Goal: Information Seeking & Learning: Learn about a topic

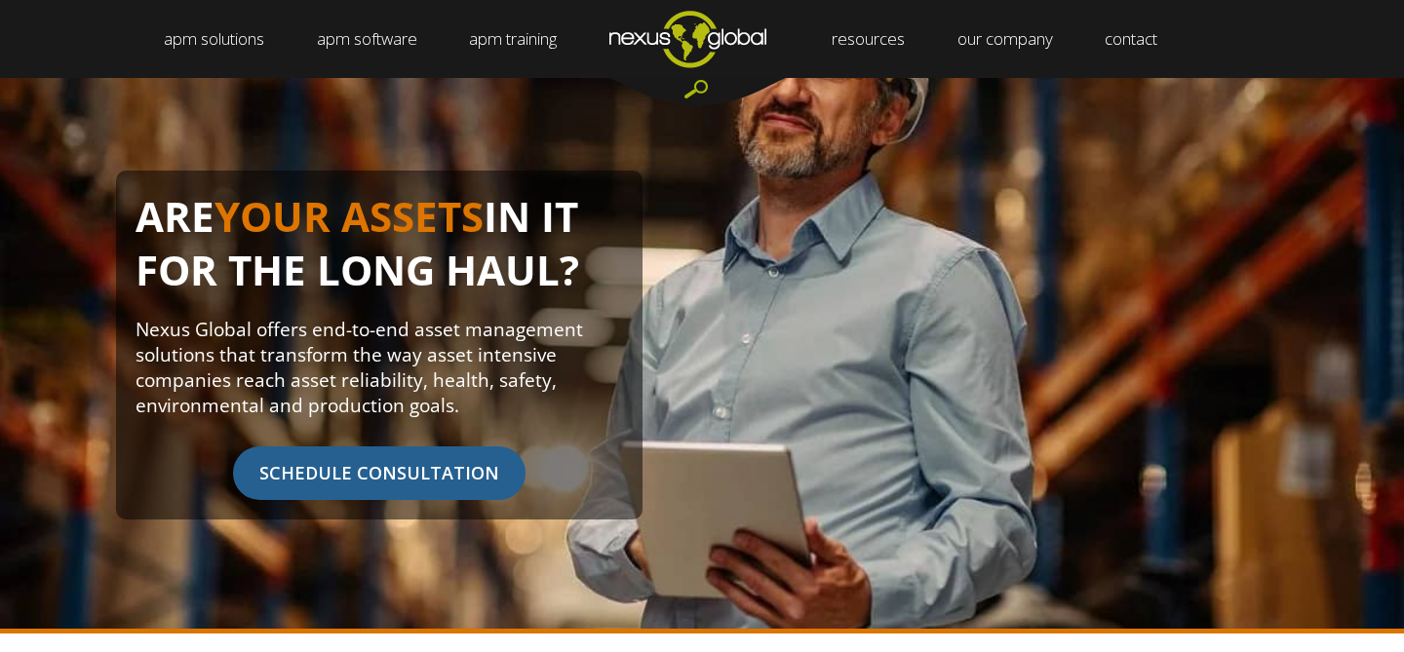
scroll to position [168, 0]
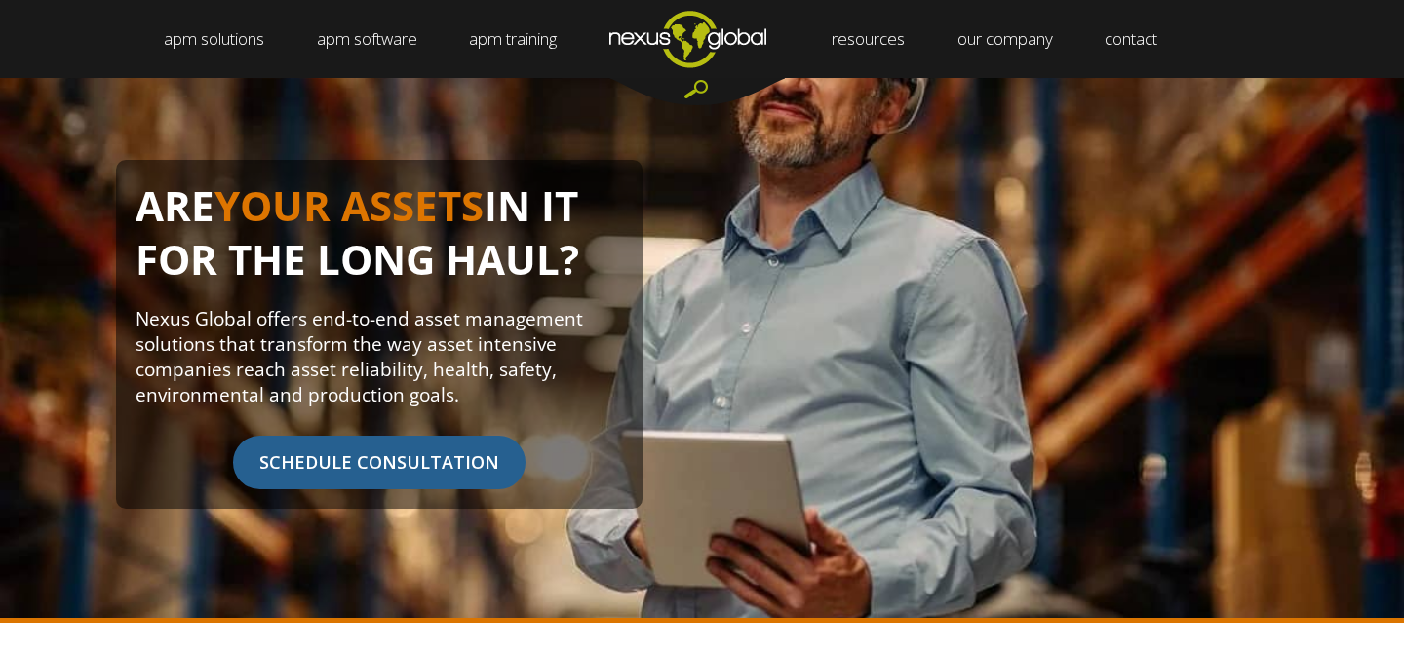
click at [385, 314] on p "Nexus Global offers end-to-end asset management solutions that transform the wa…" at bounding box center [379, 356] width 487 height 101
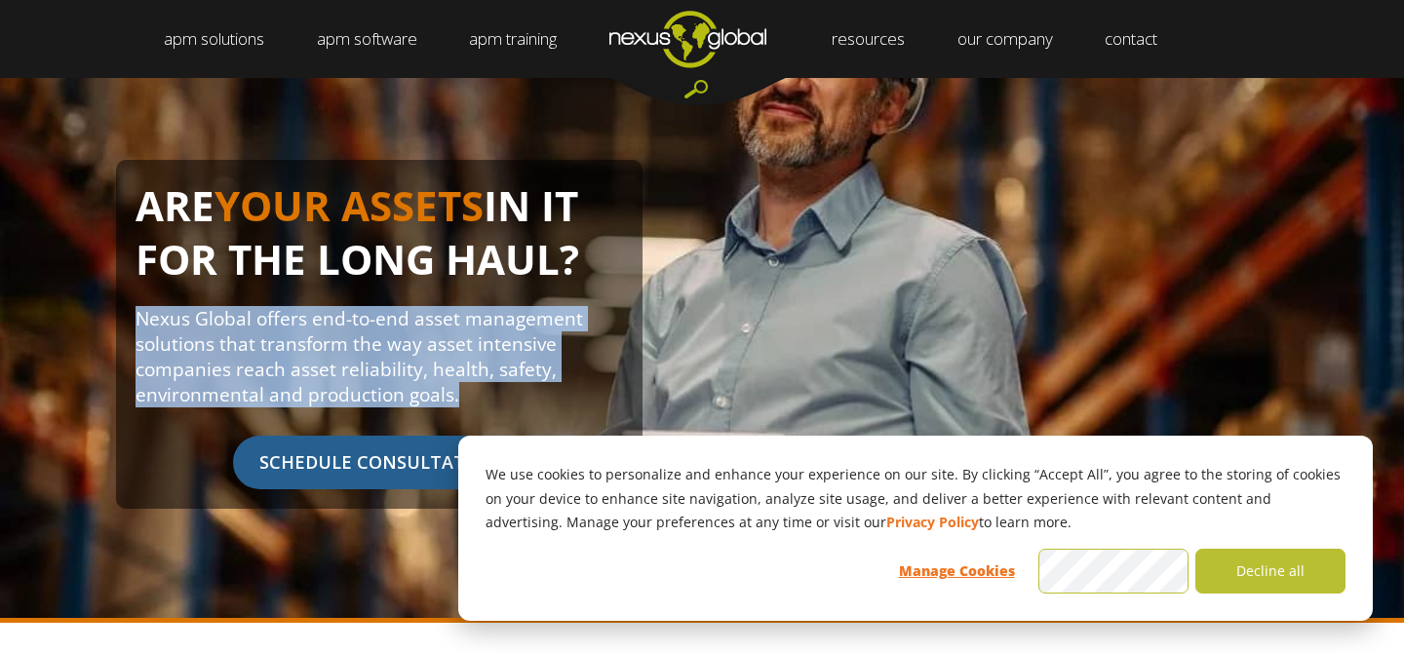
click at [385, 314] on p "Nexus Global offers end-to-end asset management solutions that transform the wa…" at bounding box center [379, 356] width 487 height 101
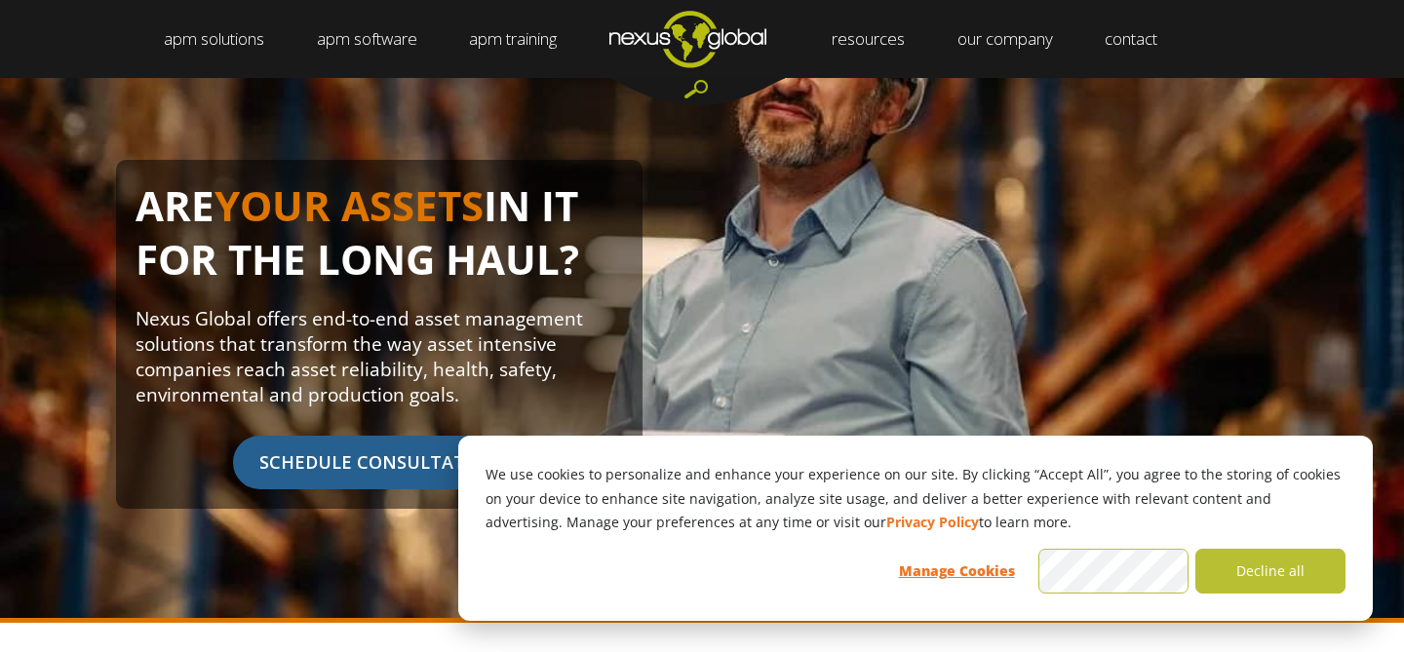
click at [385, 314] on p "Nexus Global offers end-to-end asset management solutions that transform the wa…" at bounding box center [379, 356] width 487 height 101
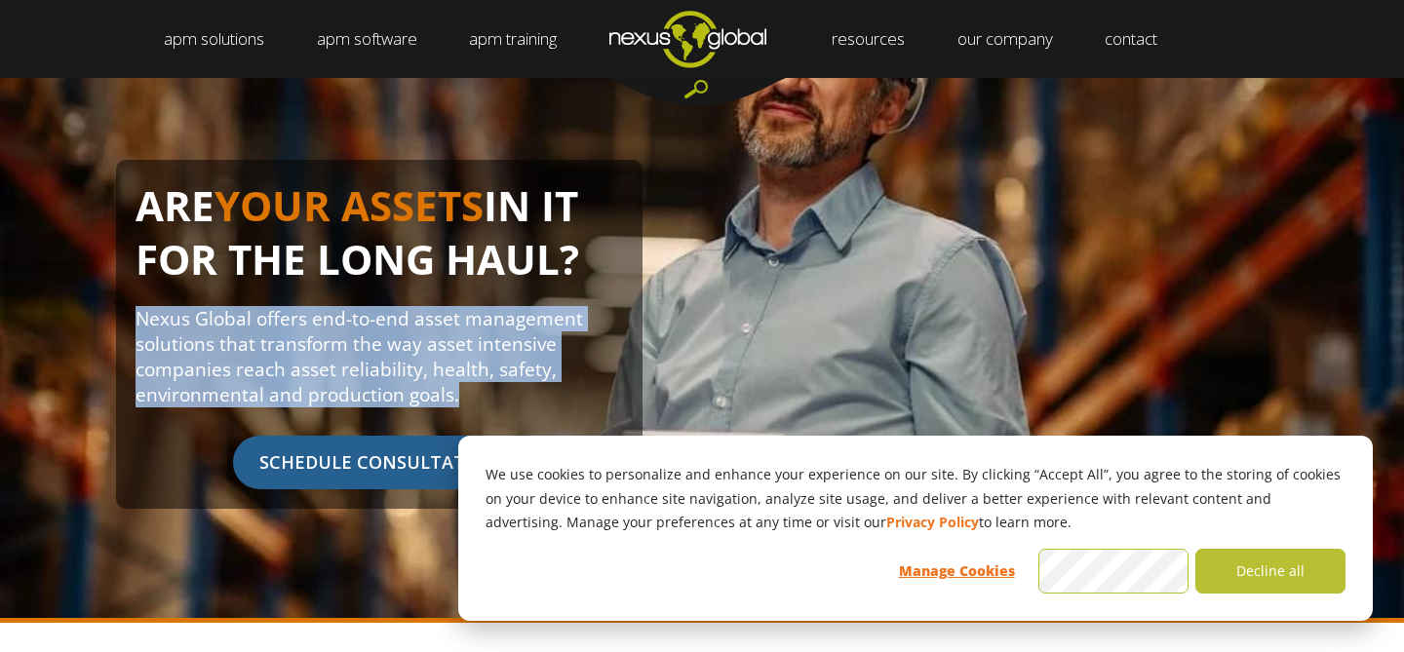
click at [385, 314] on p "Nexus Global offers end-to-end asset management solutions that transform the wa…" at bounding box center [379, 356] width 487 height 101
click at [1226, 560] on button "Decline all" at bounding box center [1270, 571] width 150 height 45
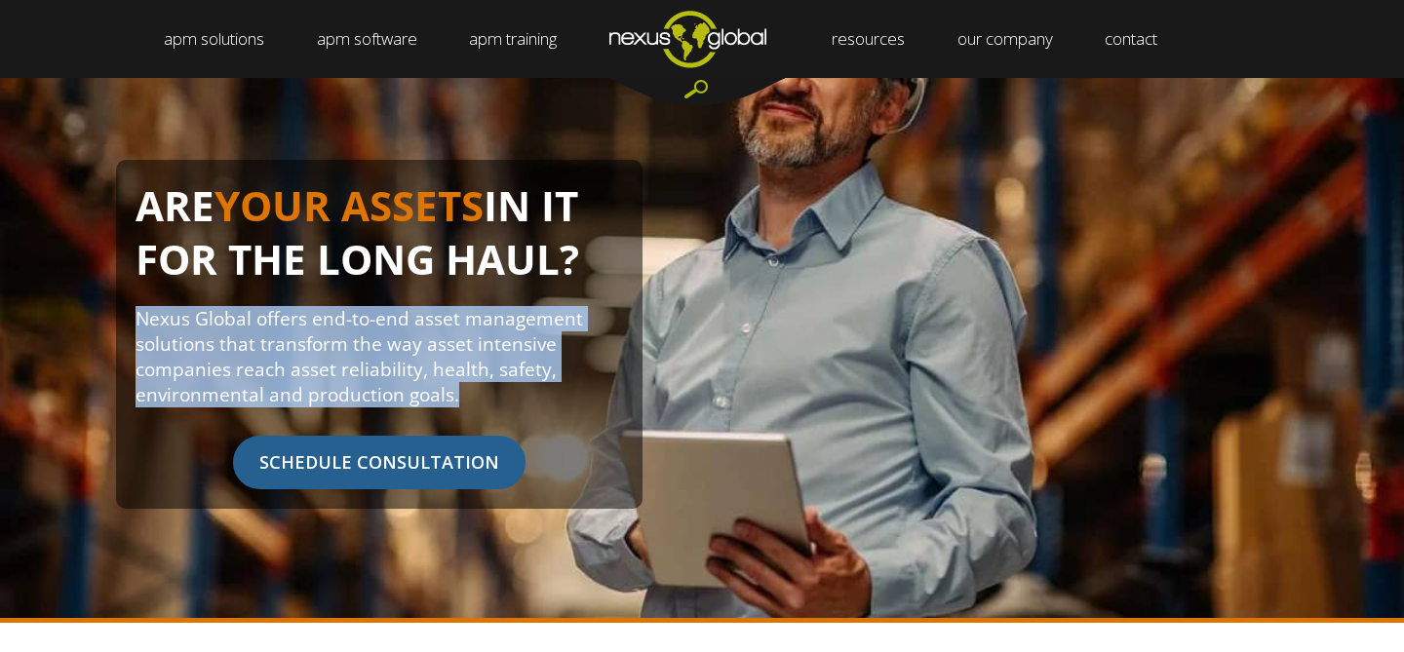
click at [388, 360] on p "Nexus Global offers end-to-end asset management solutions that transform the wa…" at bounding box center [379, 356] width 487 height 101
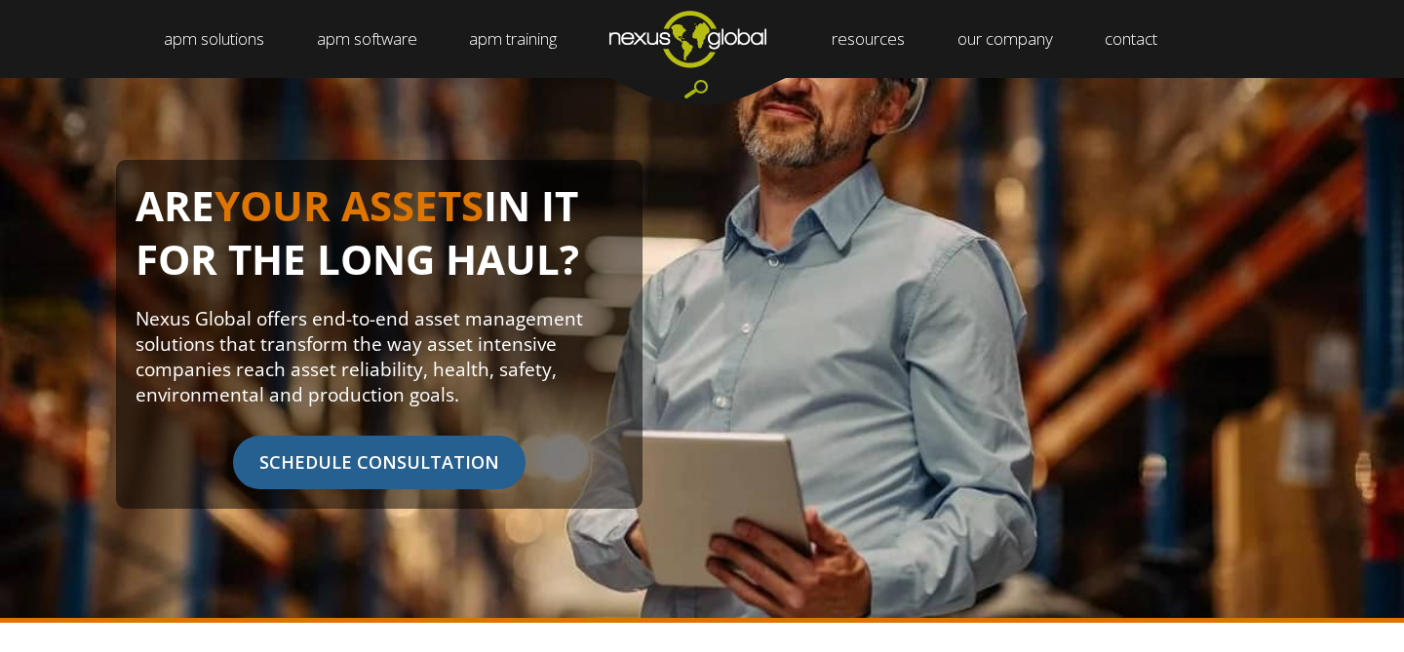
click at [388, 360] on p "Nexus Global offers end-to-end asset management solutions that transform the wa…" at bounding box center [379, 356] width 487 height 101
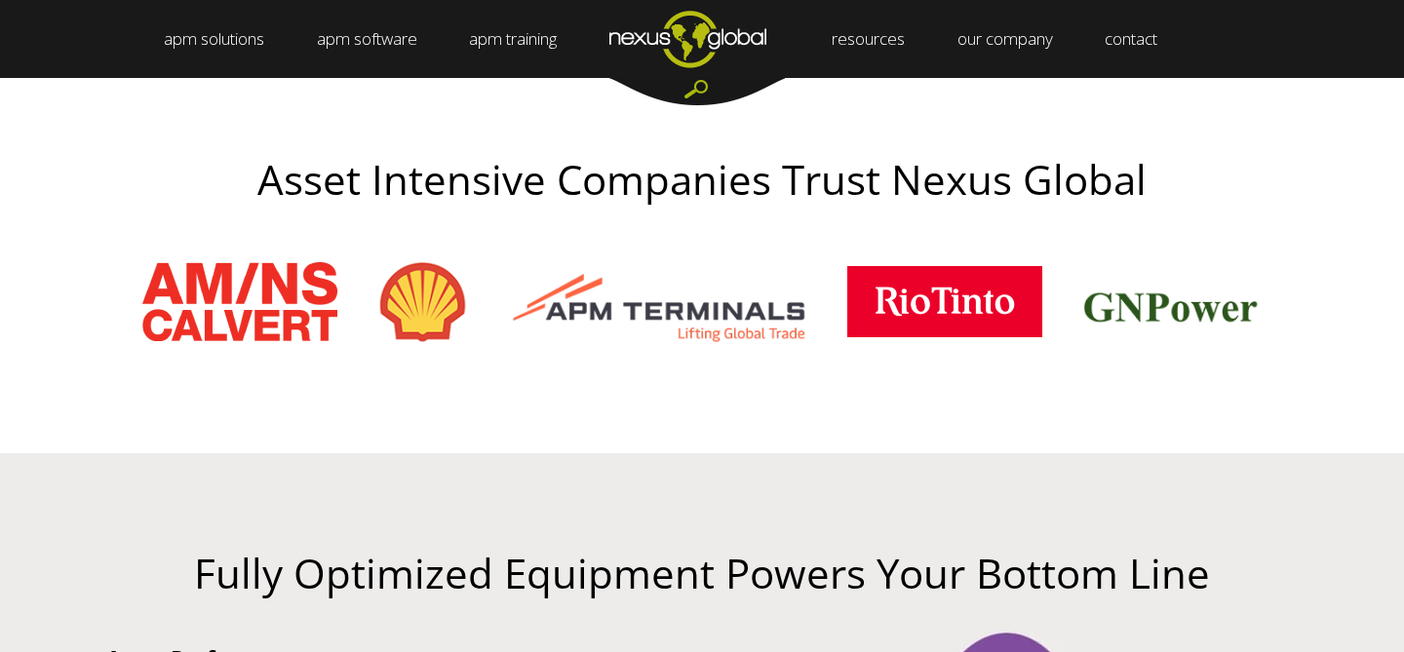
scroll to position [723, 0]
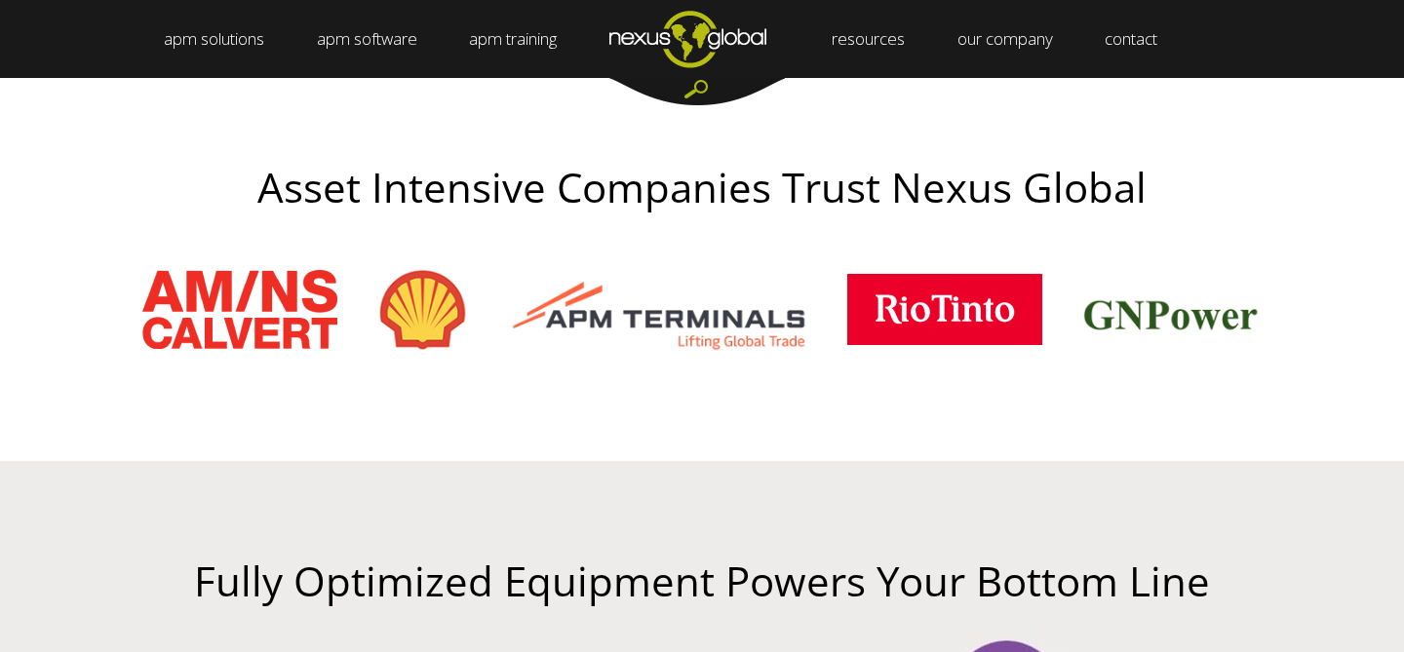
click at [420, 327] on img at bounding box center [423, 310] width 95 height 88
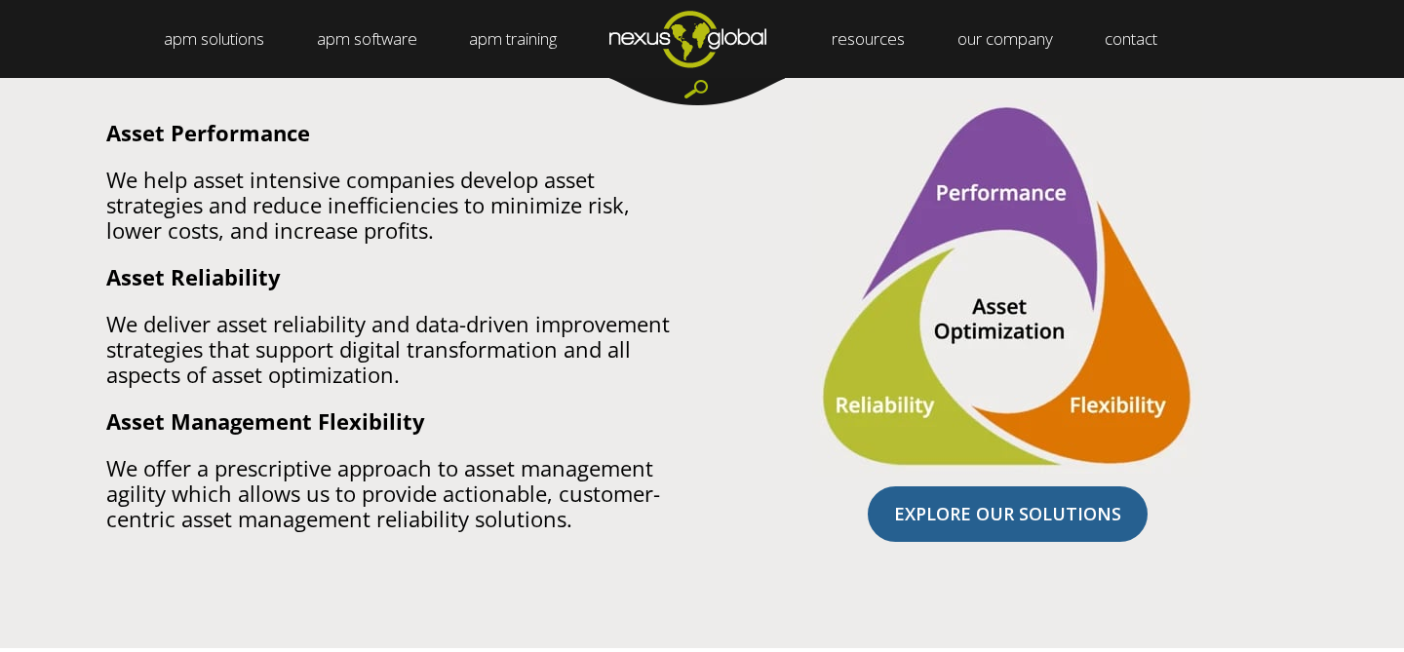
scroll to position [1460, 0]
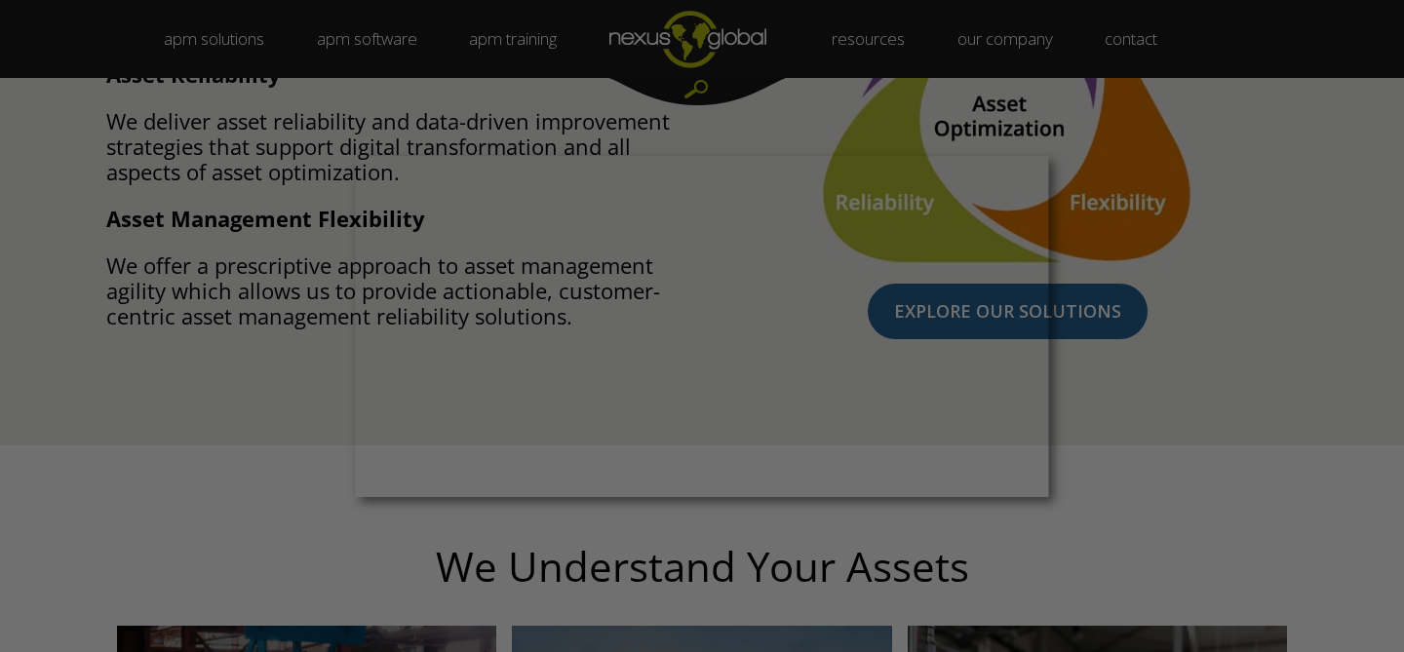
click at [694, 592] on div at bounding box center [709, 329] width 1418 height 659
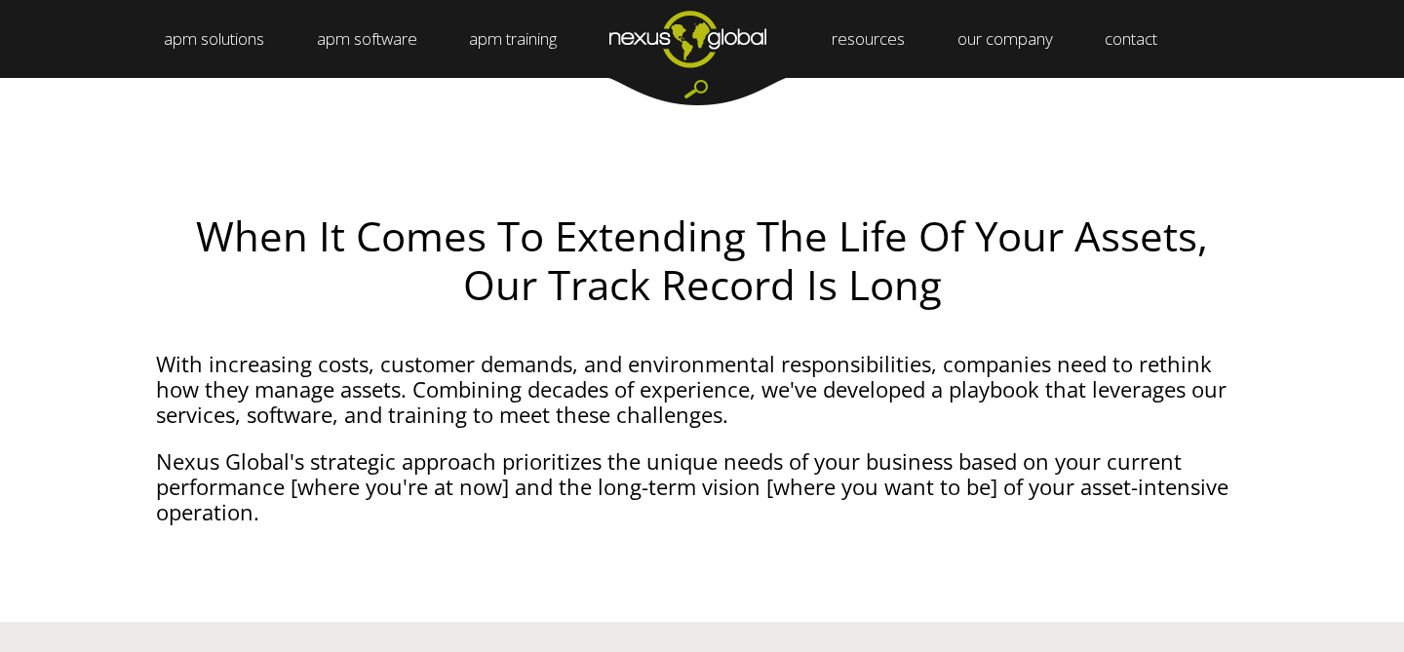
scroll to position [2714, 0]
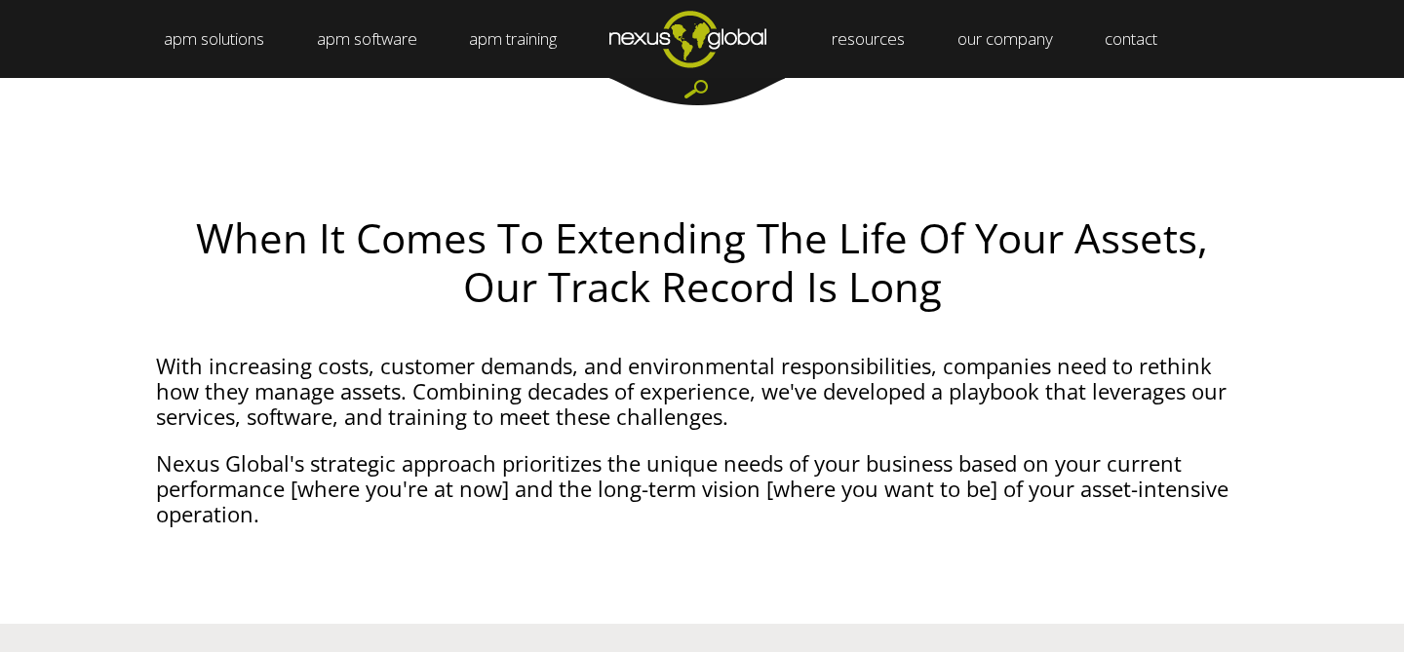
click at [718, 241] on h2 "When It Comes To Extending The Life Of Your Assets, Our Track Record Is Long" at bounding box center [702, 263] width 1092 height 98
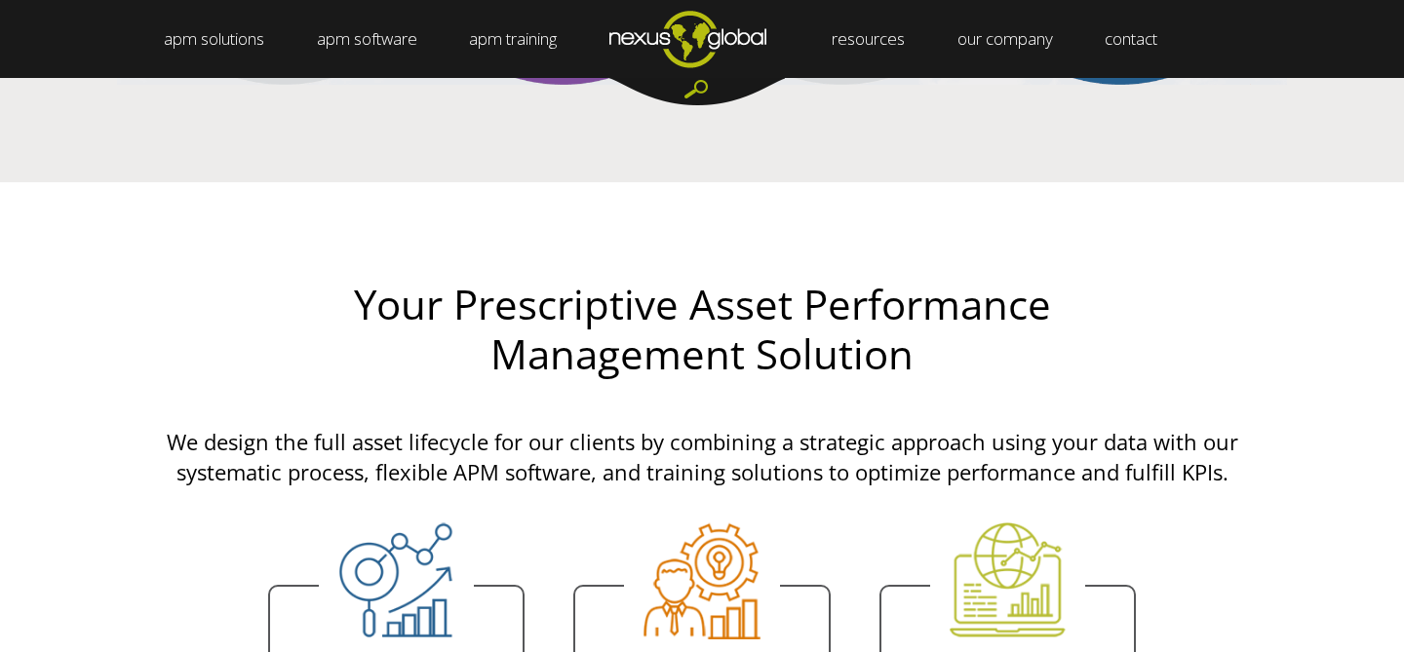
scroll to position [3801, 0]
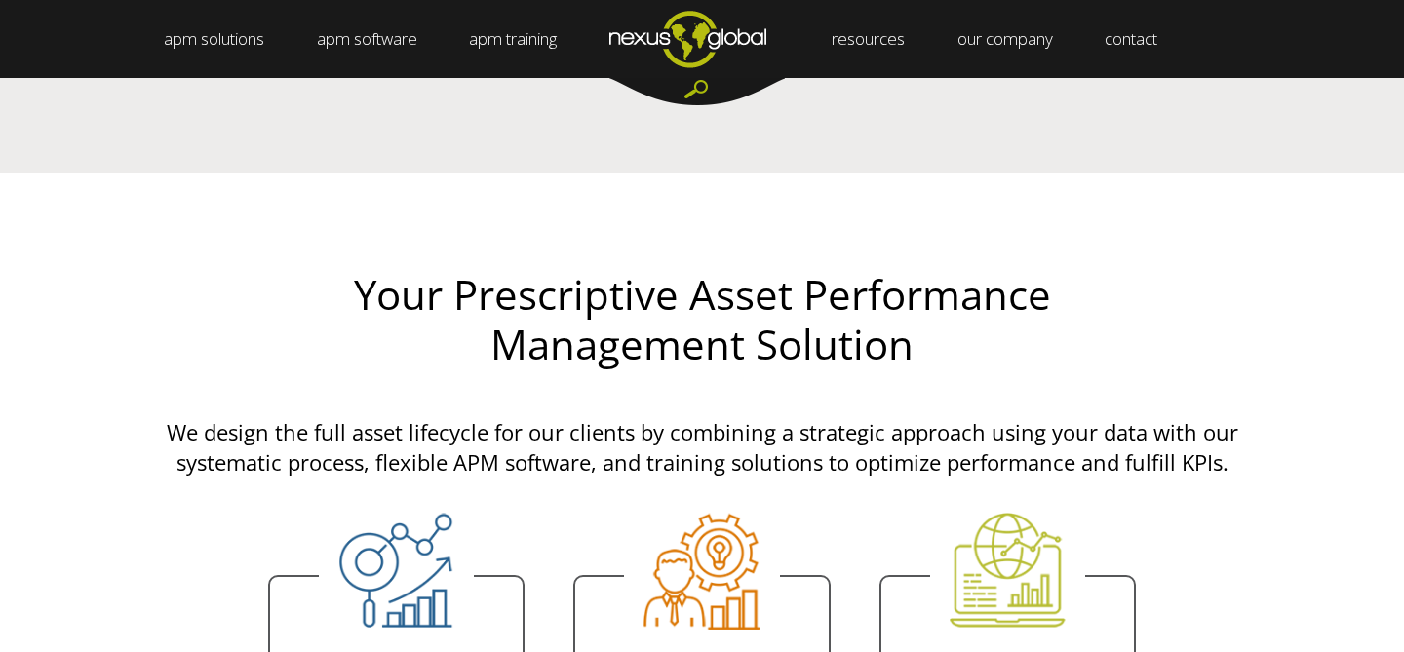
click at [596, 302] on h2 "Your Prescriptive Asset Performance Management Solution" at bounding box center [701, 319] width 1111 height 98
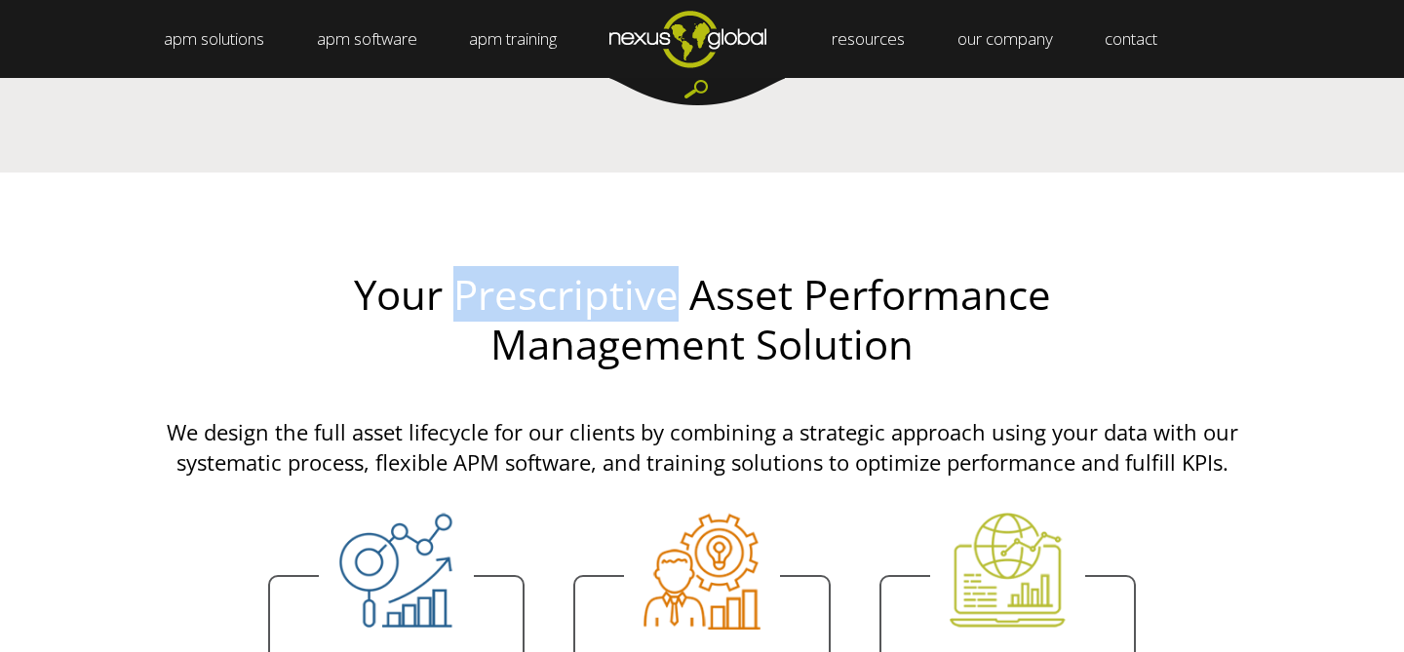
click at [596, 302] on h2 "Your Prescriptive Asset Performance Management Solution" at bounding box center [701, 319] width 1111 height 98
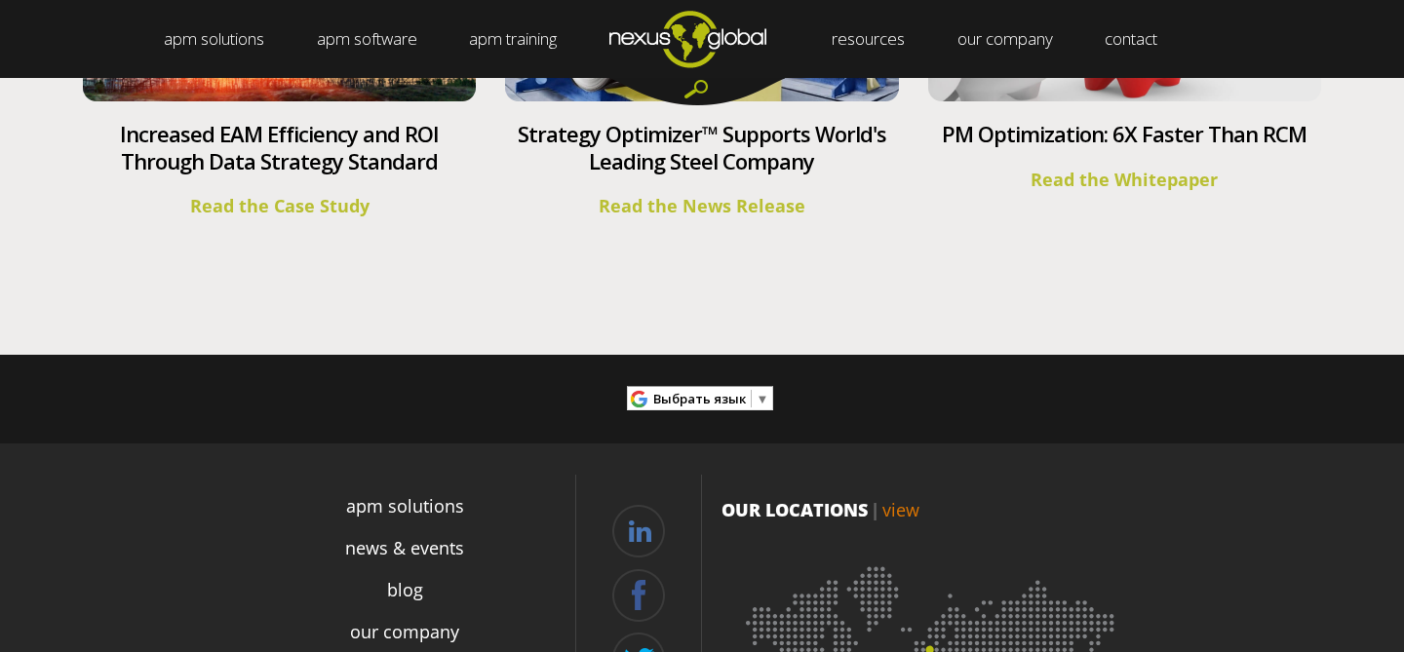
scroll to position [7471, 0]
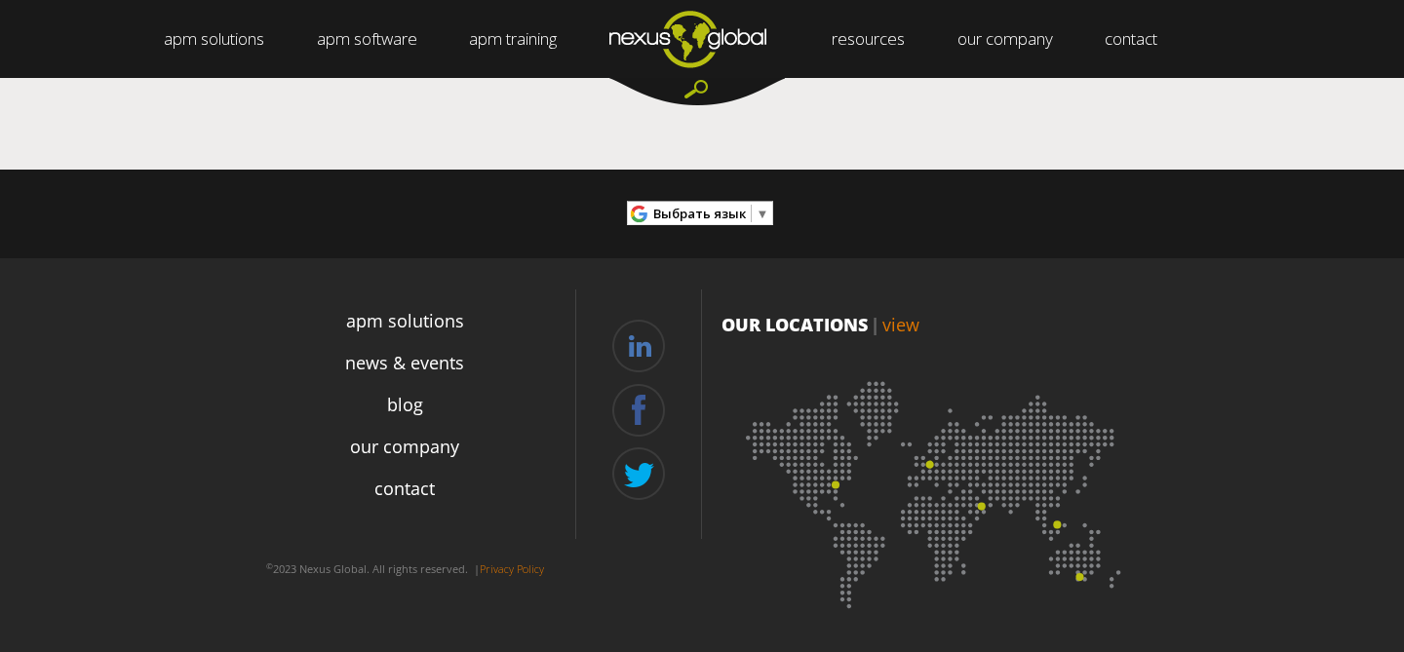
click at [724, 214] on span "Выбрать язык" at bounding box center [699, 214] width 93 height 18
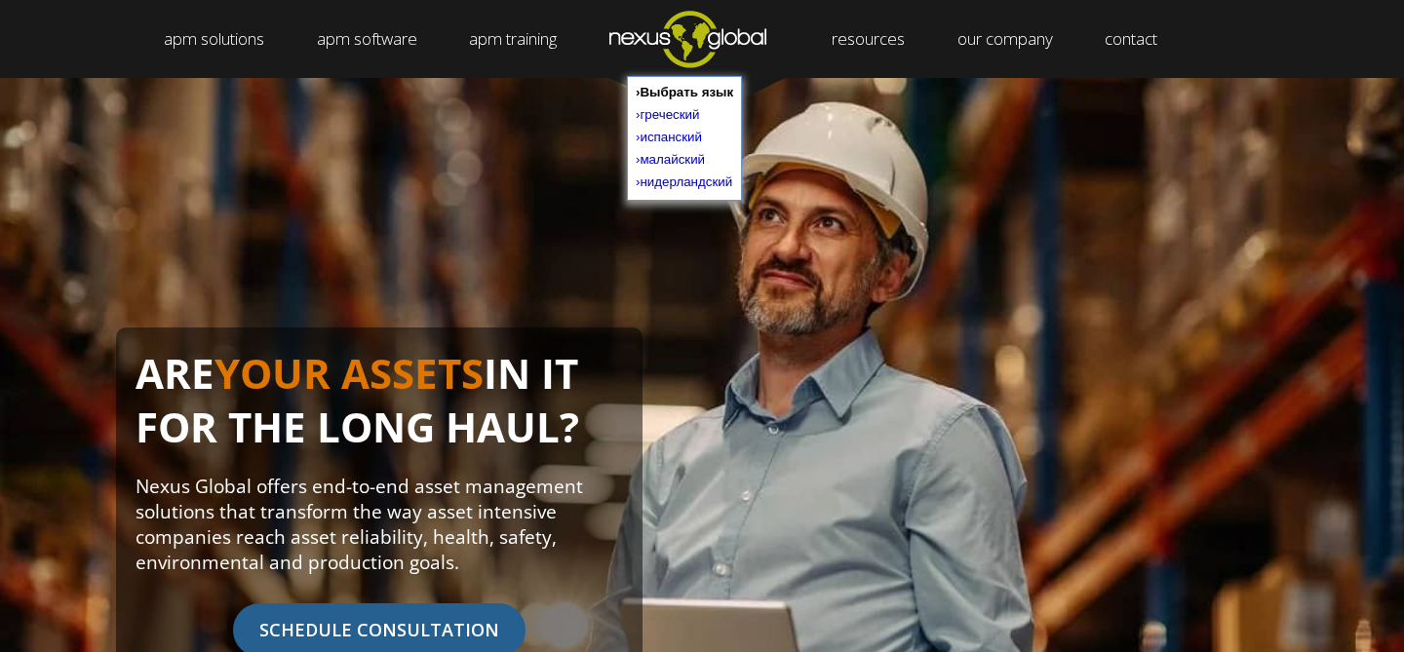
click at [862, 97] on div at bounding box center [794, 92] width 185 height 28
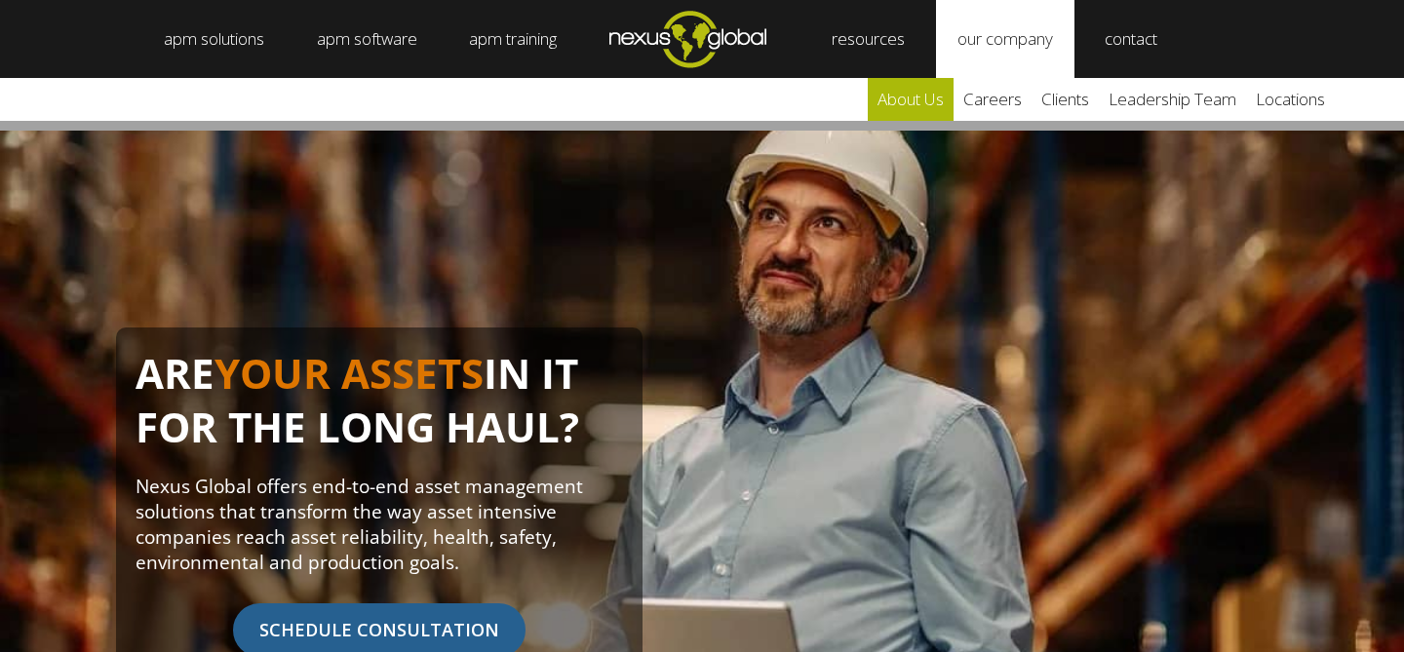
click at [912, 106] on link "about us" at bounding box center [911, 99] width 86 height 43
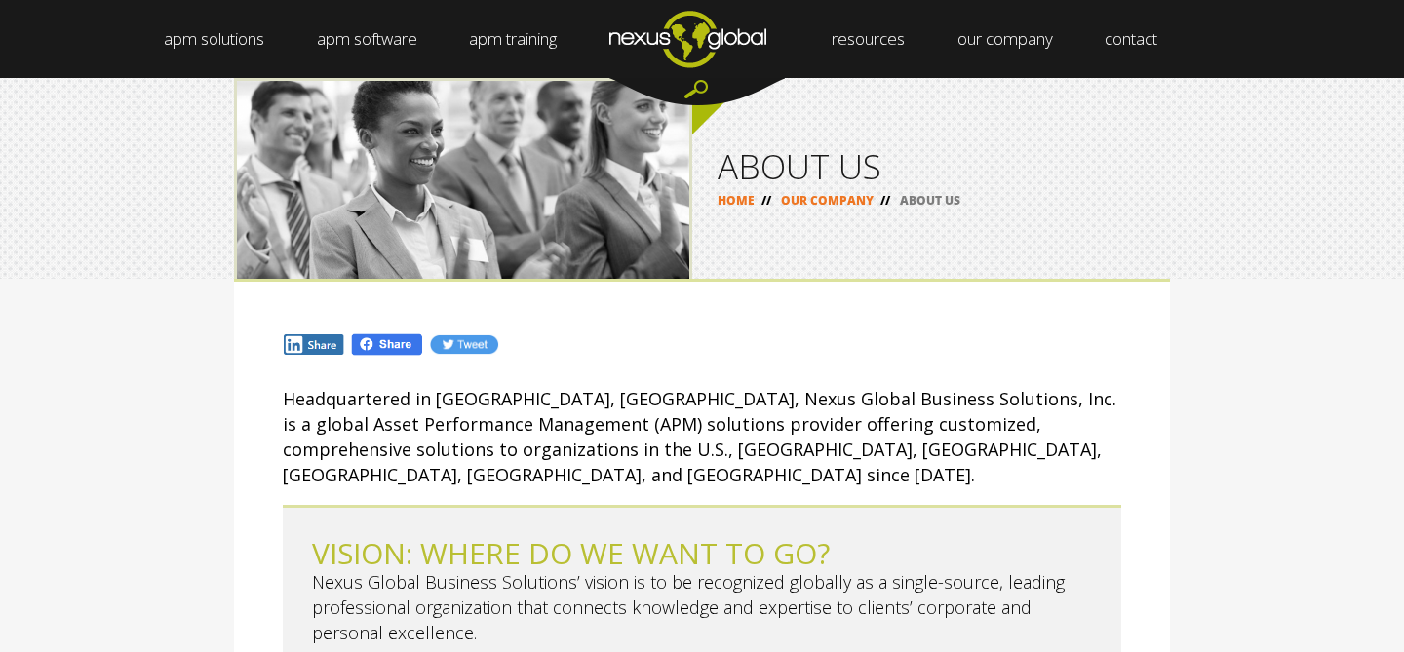
click at [518, 429] on p "Headquartered in [GEOGRAPHIC_DATA], [GEOGRAPHIC_DATA], Nexus Global Business So…" at bounding box center [702, 436] width 838 height 101
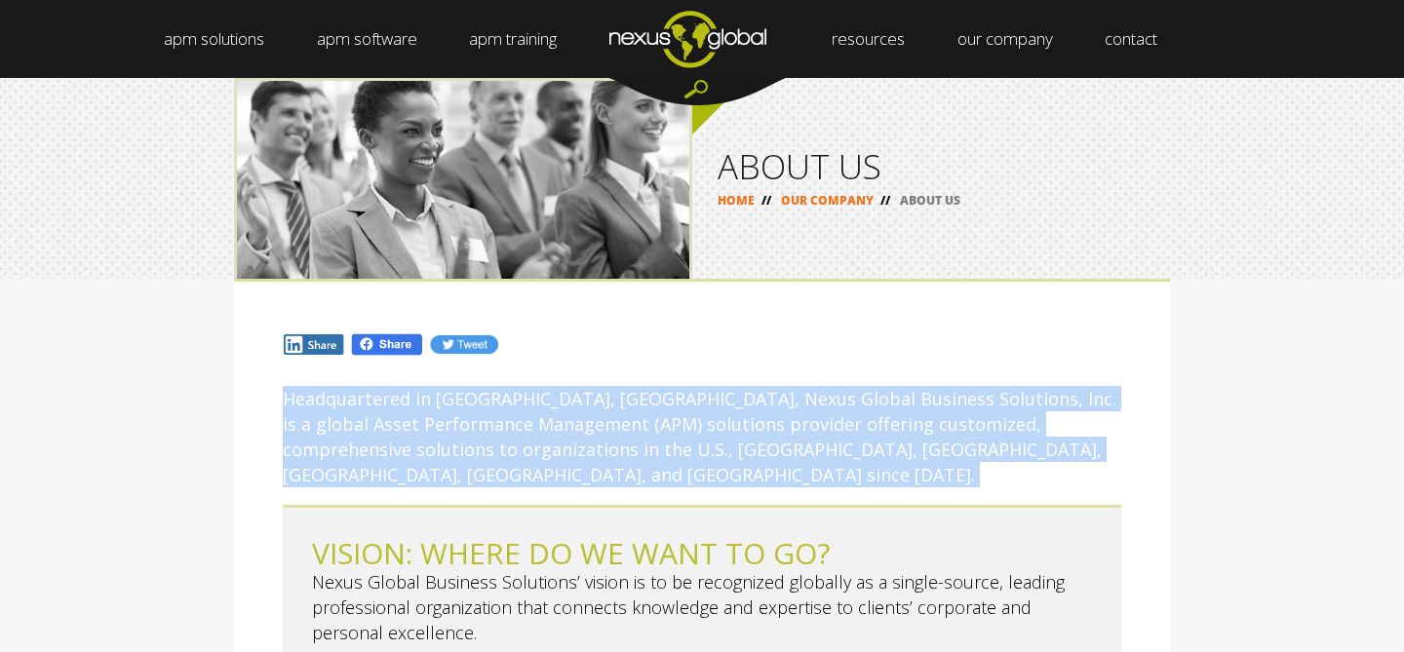
click at [518, 429] on p "Headquartered in [GEOGRAPHIC_DATA], [GEOGRAPHIC_DATA], Nexus Global Business So…" at bounding box center [702, 436] width 838 height 101
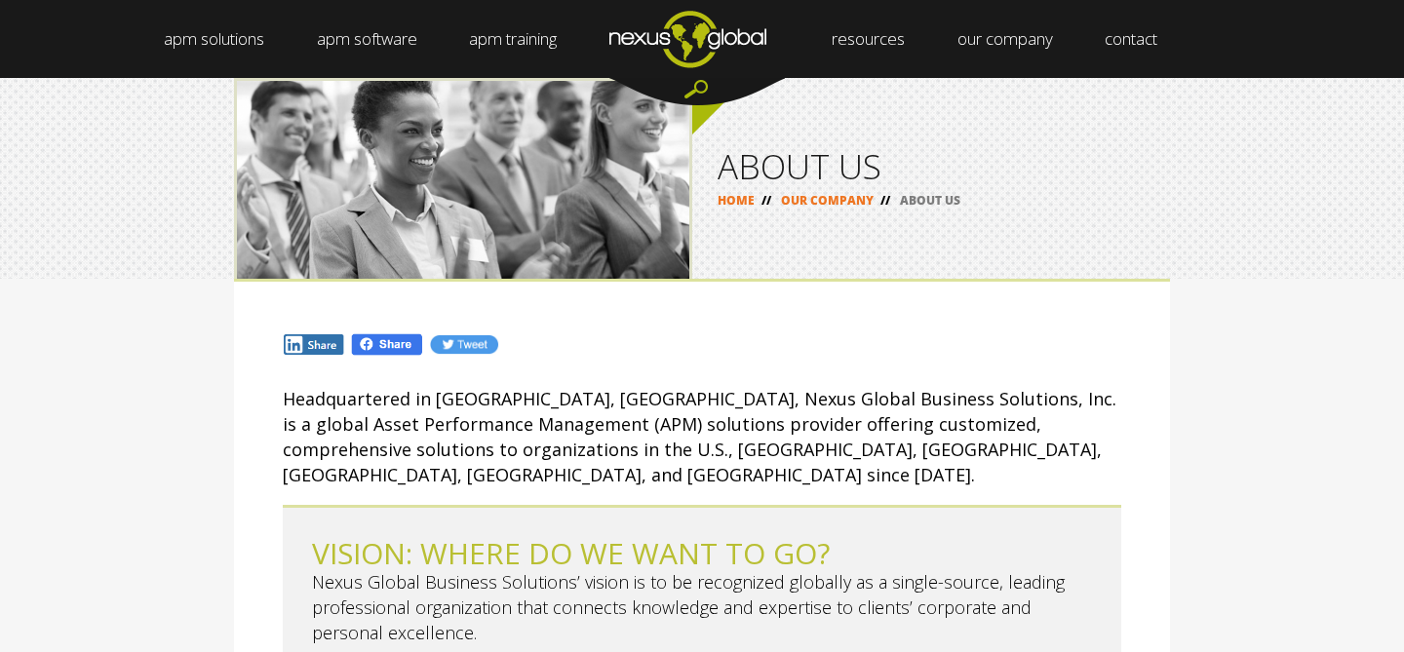
click at [518, 429] on p "Headquartered in [GEOGRAPHIC_DATA], [GEOGRAPHIC_DATA], Nexus Global Business So…" at bounding box center [702, 436] width 838 height 101
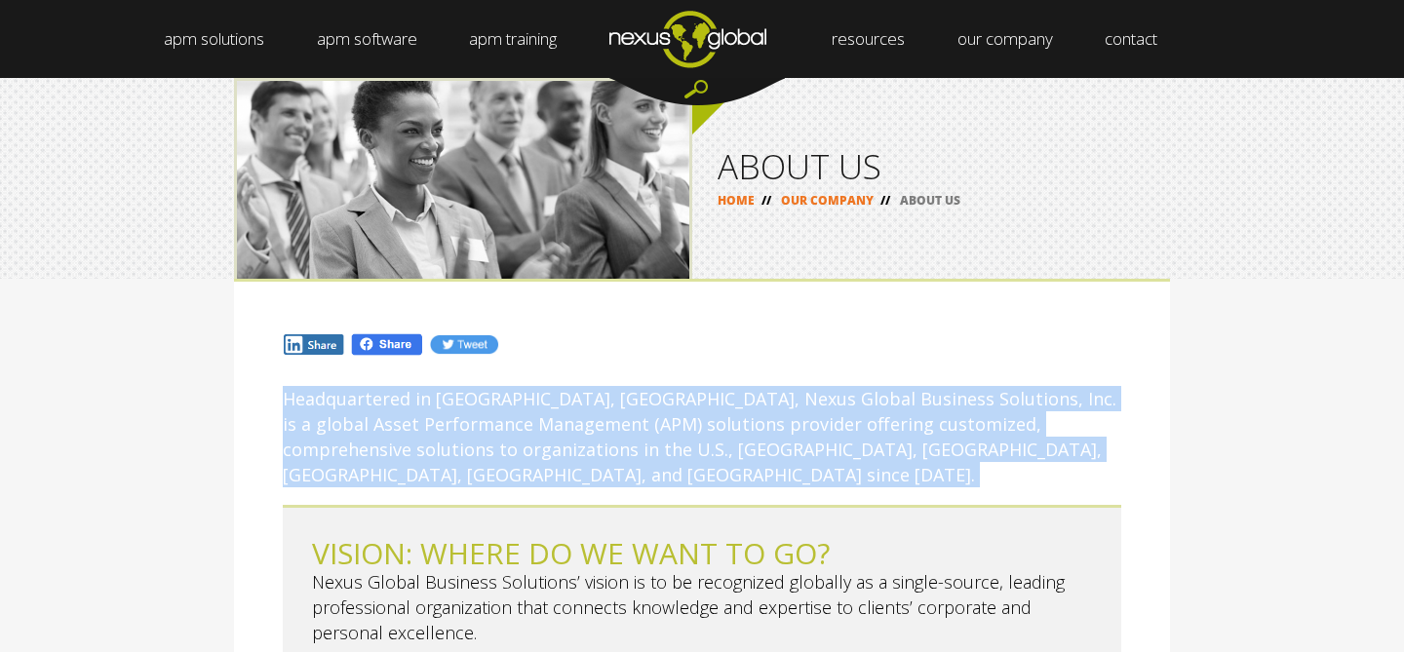
click at [518, 429] on p "Headquartered in [GEOGRAPHIC_DATA], [GEOGRAPHIC_DATA], Nexus Global Business So…" at bounding box center [702, 436] width 838 height 101
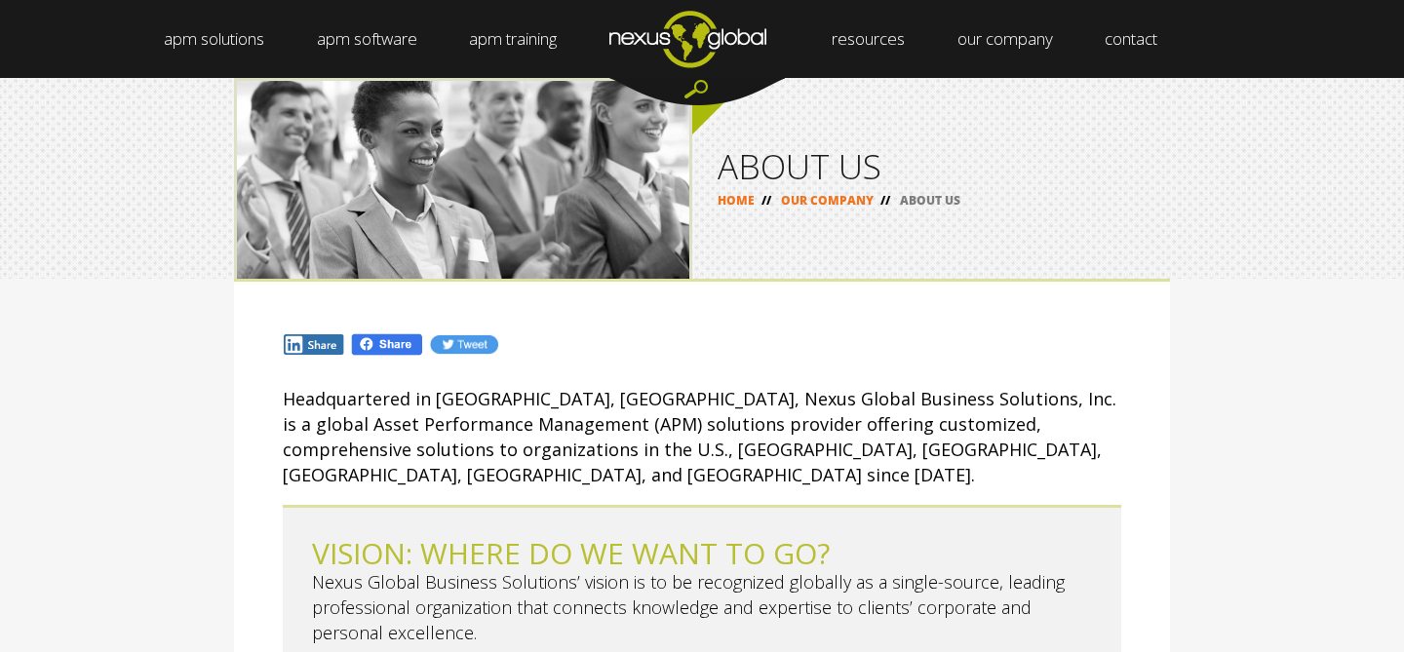
click at [518, 429] on p "Headquartered in [GEOGRAPHIC_DATA], [GEOGRAPHIC_DATA], Nexus Global Business So…" at bounding box center [702, 436] width 838 height 101
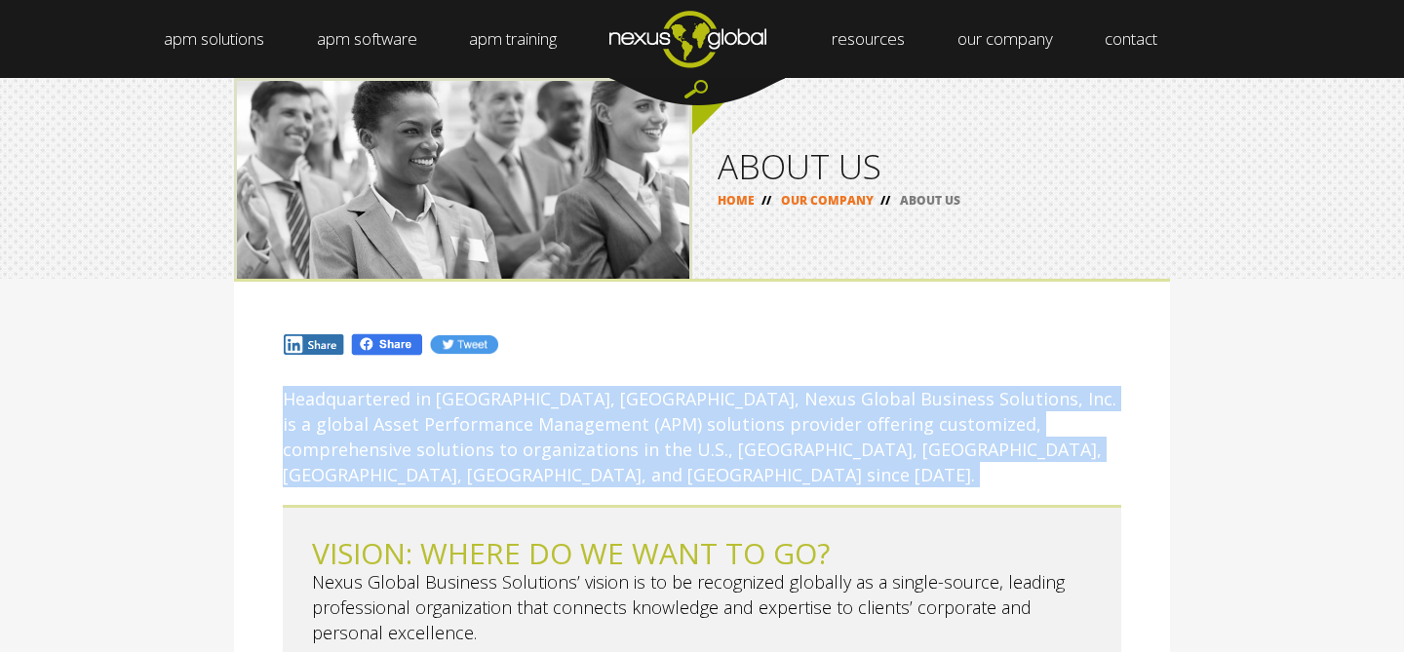
click at [514, 450] on p "Headquartered in [GEOGRAPHIC_DATA], [GEOGRAPHIC_DATA], Nexus Global Business So…" at bounding box center [702, 436] width 838 height 101
